Goal: Task Accomplishment & Management: Manage account settings

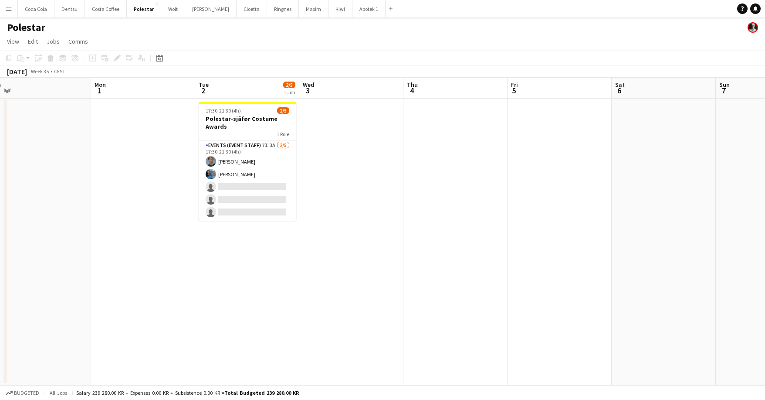
scroll to position [0, 377]
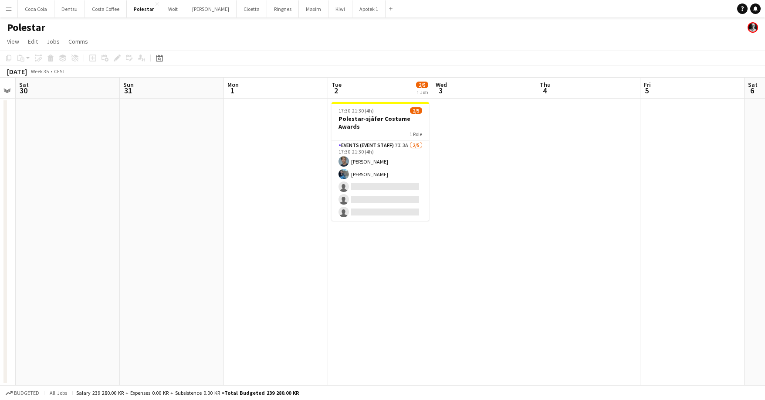
scroll to position [0, 251]
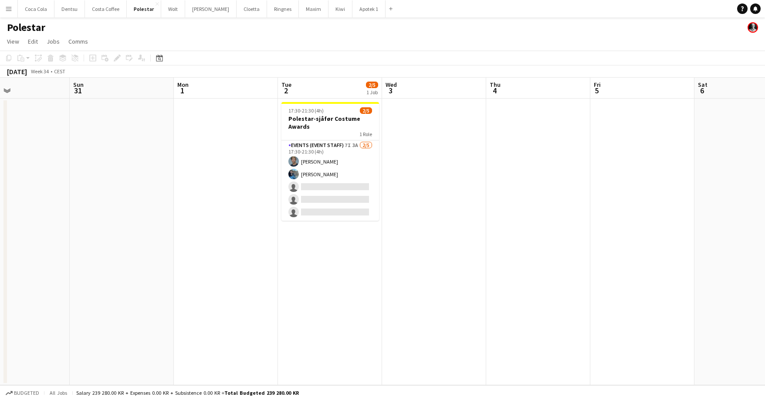
scroll to position [0, 264]
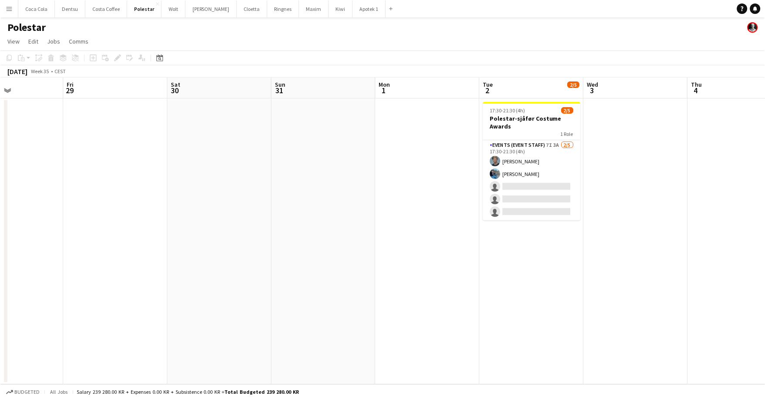
scroll to position [0, 396]
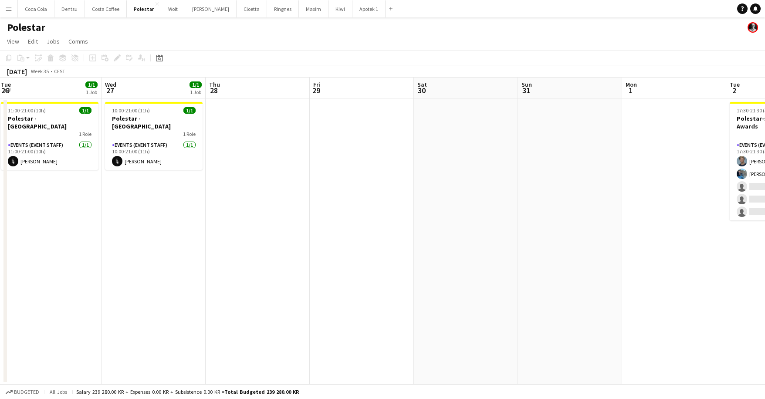
scroll to position [0, 247]
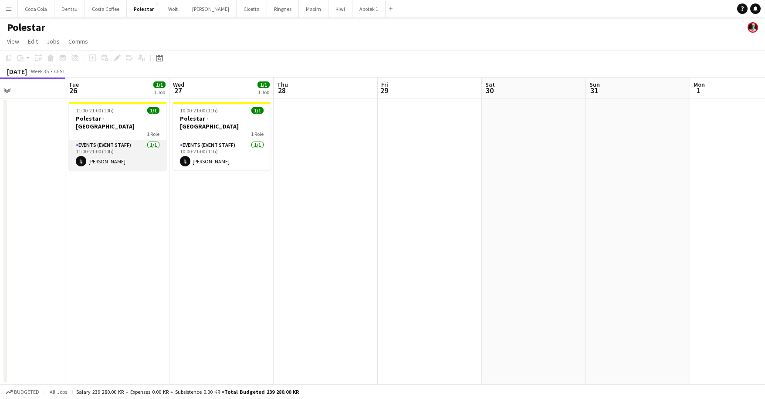
click at [82, 156] on app-user-avatar at bounding box center [81, 161] width 10 height 10
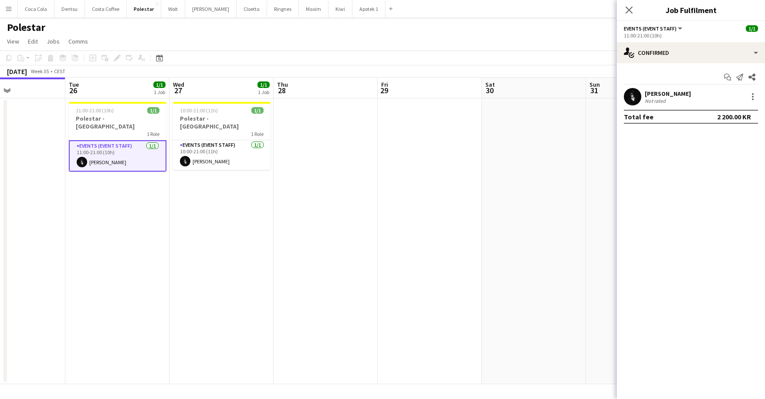
click at [640, 92] on app-user-avatar at bounding box center [632, 96] width 17 height 17
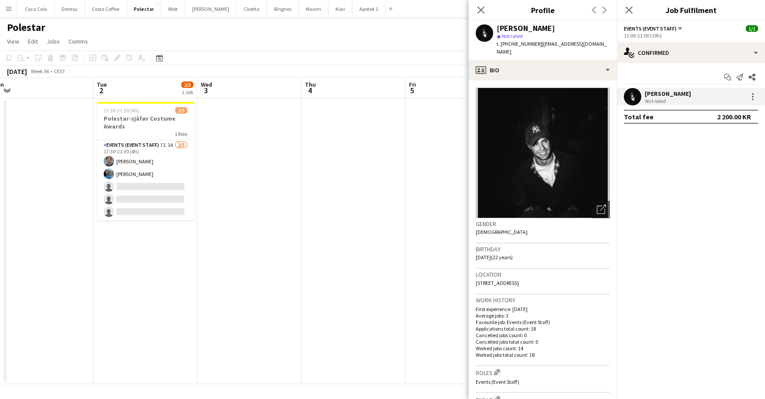
scroll to position [0, 363]
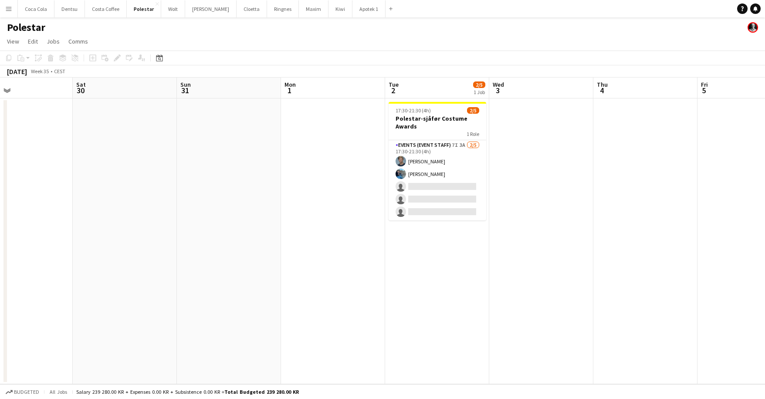
scroll to position [0, 345]
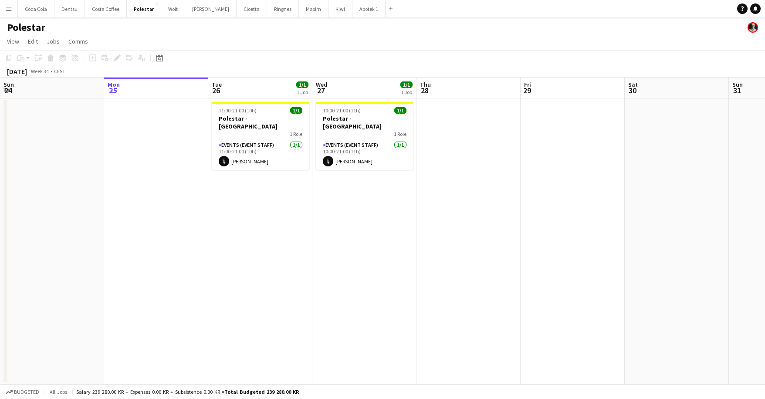
click at [505, 0] on html "Menu Boards Boards Boards All jobs Status Workforce Workforce My Workforce Recr…" at bounding box center [382, 199] width 765 height 399
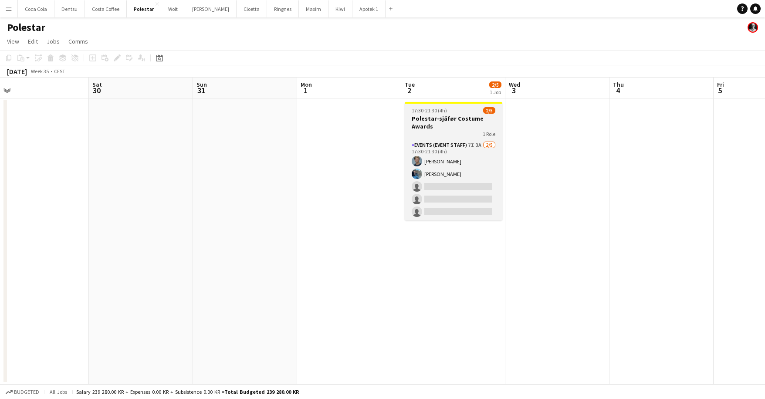
scroll to position [0, 224]
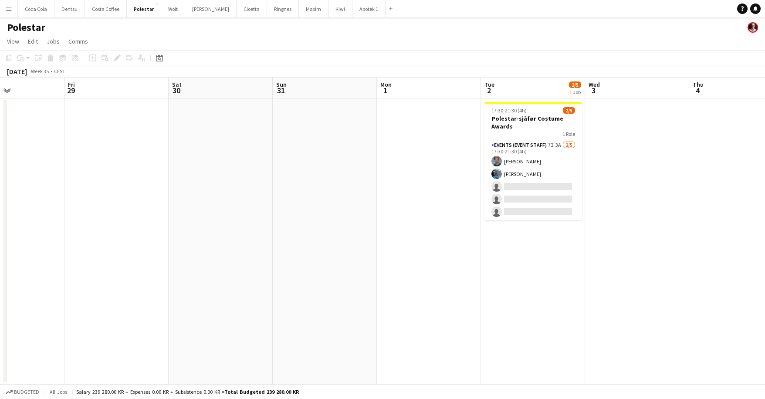
scroll to position [0, 271]
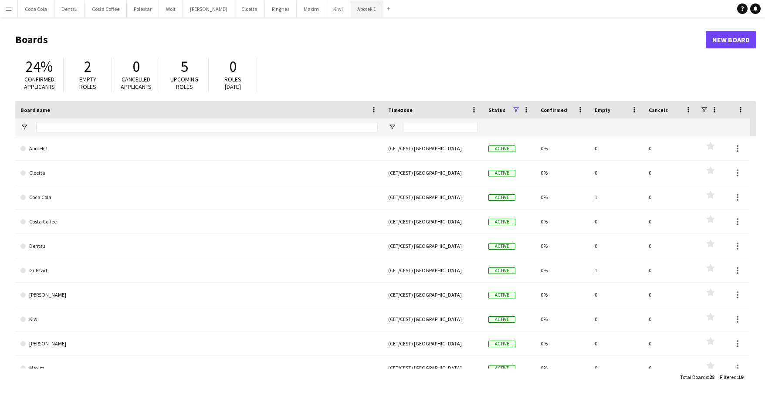
click at [350, 11] on button "Apotek 1 Close" at bounding box center [366, 8] width 33 height 17
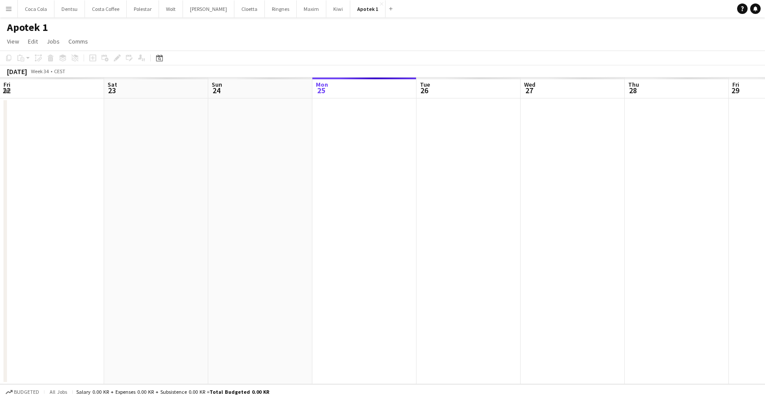
scroll to position [0, 208]
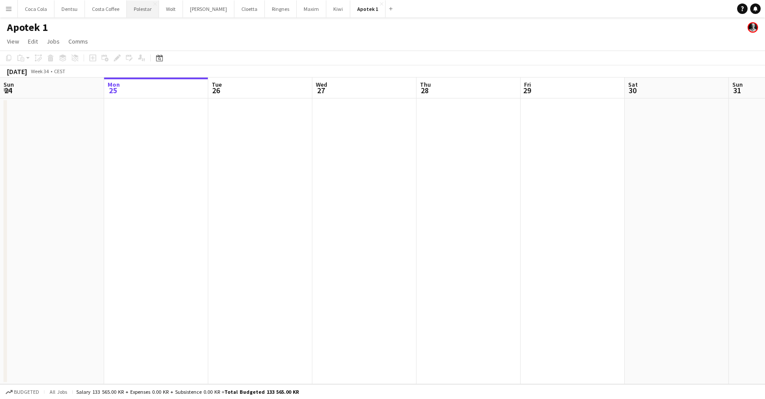
click at [140, 10] on button "Polestar Close" at bounding box center [143, 8] width 32 height 17
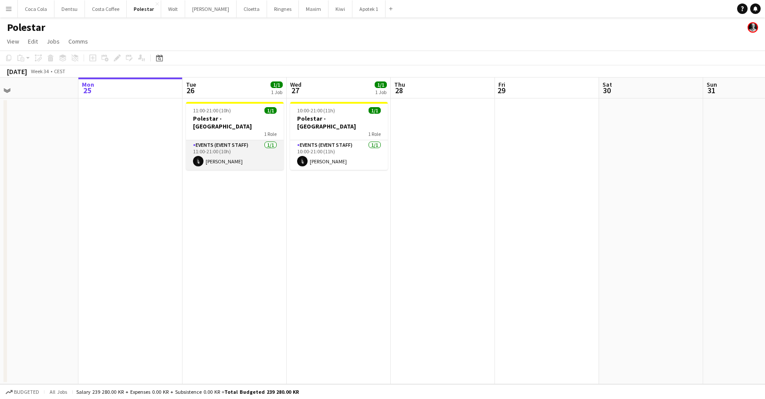
click at [230, 140] on app-card-role "Events (Event Staff) [DATE] 11:00-21:00 (10h) [PERSON_NAME]" at bounding box center [235, 155] width 98 height 30
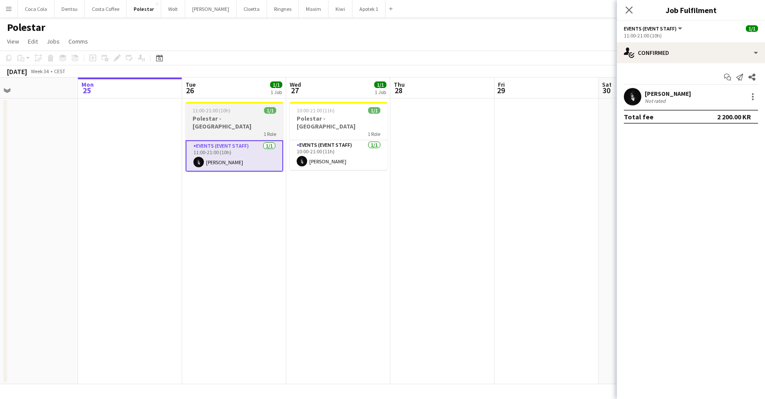
click at [241, 116] on app-calendar-viewport "Fri 22 Sat 23 Sun 24 Mon 25 Tue 26 1/1 1 Job Wed 27 1/1 1 Job Thu 28 Fri 29 Sat…" at bounding box center [382, 231] width 765 height 307
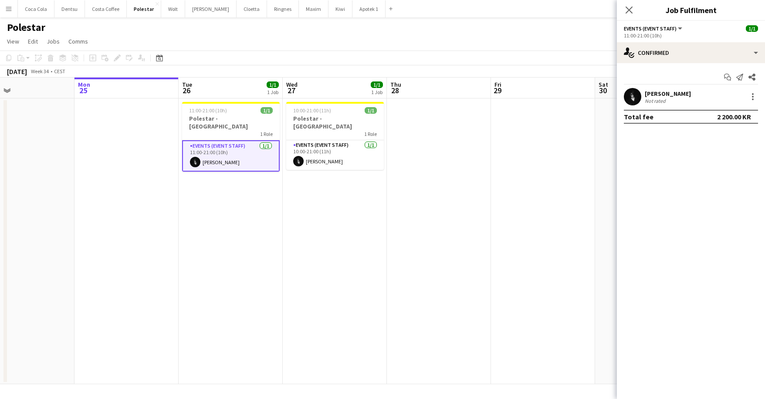
click at [310, 209] on app-date-cell "10:00-21:00 (11h) 1/1 Polestar - [GEOGRAPHIC_DATA] 1 Role Events (Event Staff) …" at bounding box center [335, 241] width 104 height 286
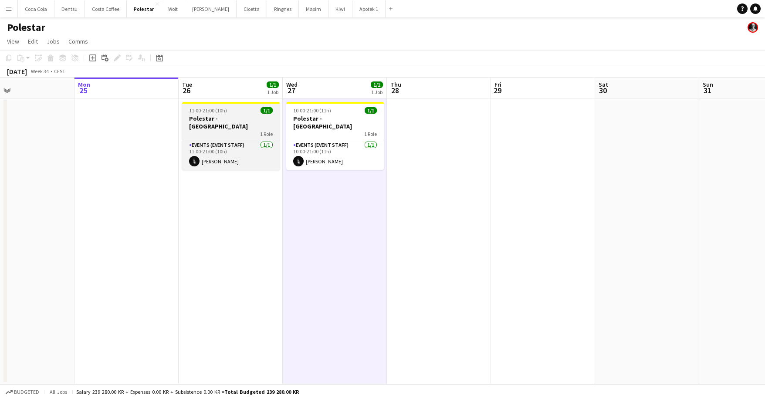
click at [229, 110] on div "11:00-21:00 (10h) 1/1" at bounding box center [231, 110] width 98 height 7
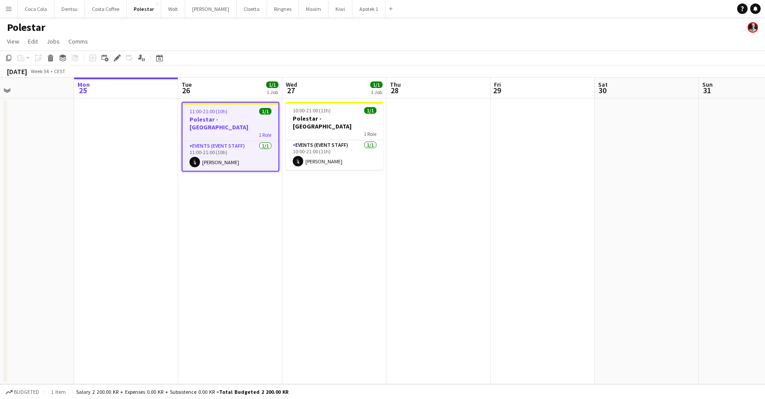
drag, startPoint x: 115, startPoint y: 58, endPoint x: 168, endPoint y: 60, distance: 53.2
click at [115, 58] on icon "Edit" at bounding box center [117, 57] width 7 height 7
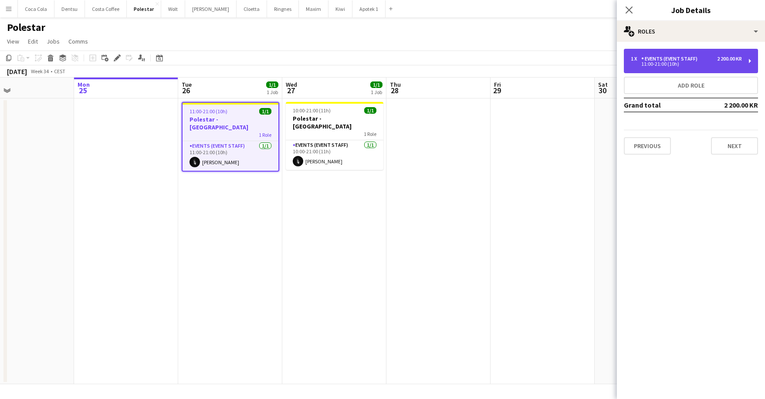
click at [675, 60] on div "Events (Event Staff)" at bounding box center [671, 59] width 60 height 6
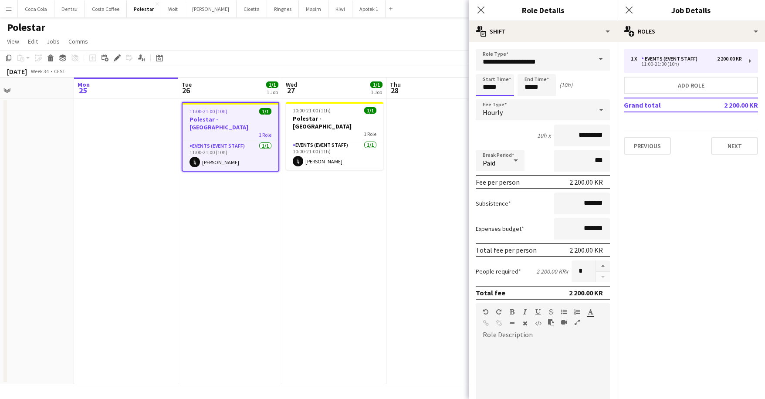
click at [485, 87] on input "*****" at bounding box center [495, 85] width 38 height 22
type input "*****"
click at [487, 100] on div at bounding box center [486, 100] width 17 height 9
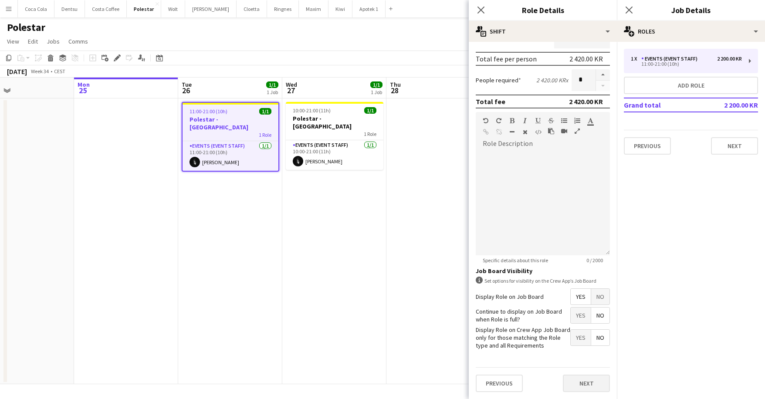
scroll to position [191, 0]
click at [595, 383] on button "Next" at bounding box center [586, 383] width 47 height 17
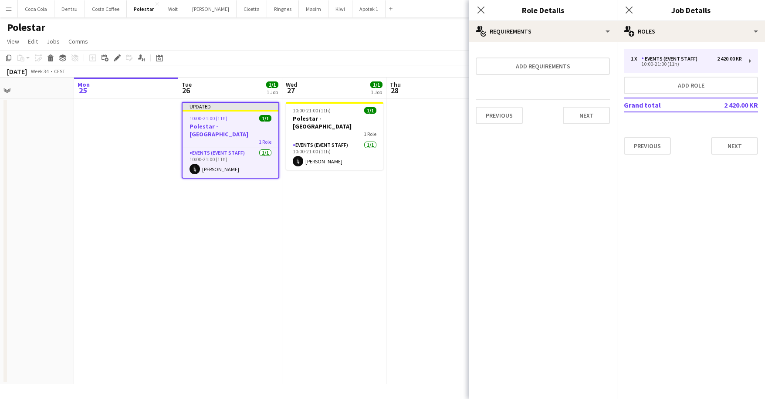
click at [380, 266] on app-date-cell "10:00-21:00 (11h) 1/1 Polestar - [GEOGRAPHIC_DATA] 1 Role Events (Event Staff) …" at bounding box center [334, 241] width 104 height 286
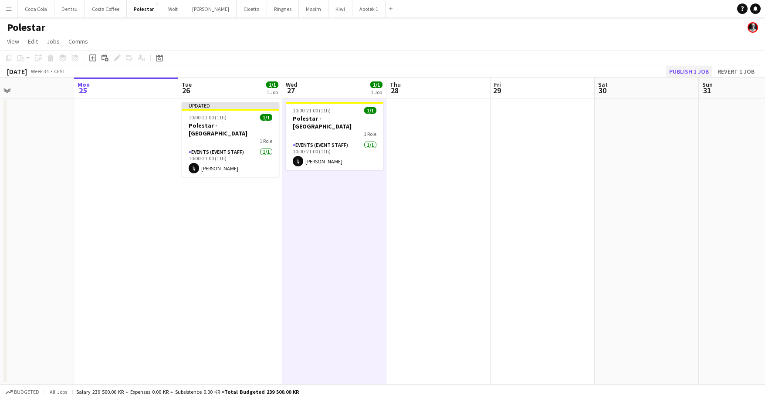
click at [680, 70] on button "Publish 1 job" at bounding box center [689, 71] width 47 height 11
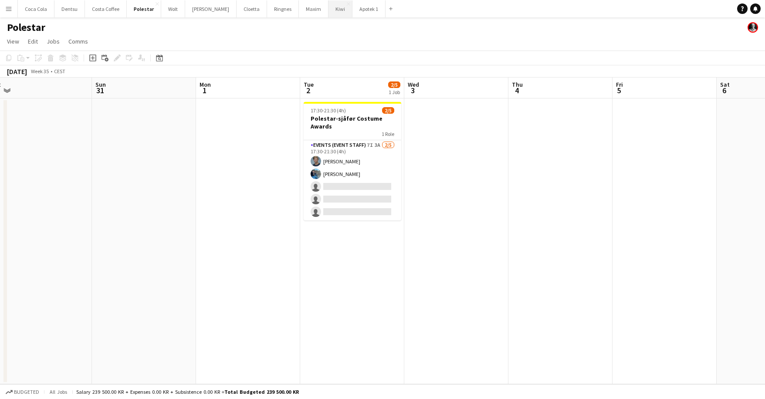
scroll to position [0, 332]
